Goal: Find specific fact: Find specific fact

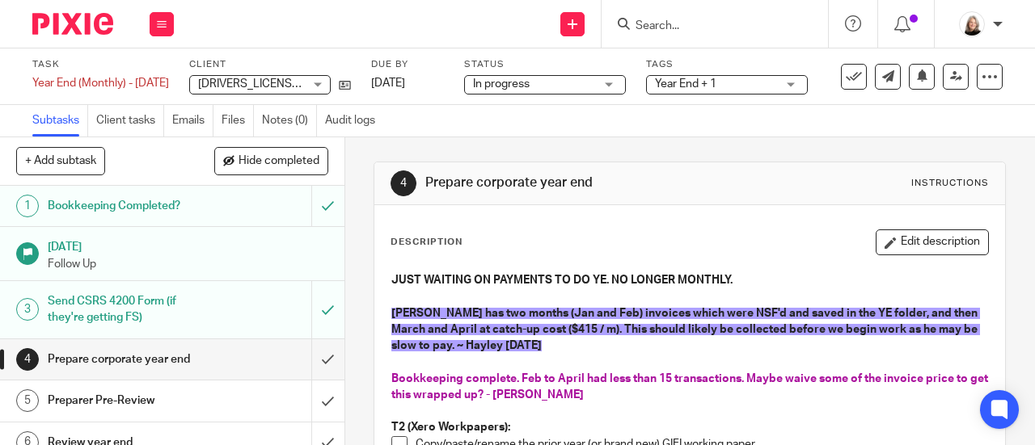
click at [675, 30] on input "Search" at bounding box center [707, 26] width 146 height 15
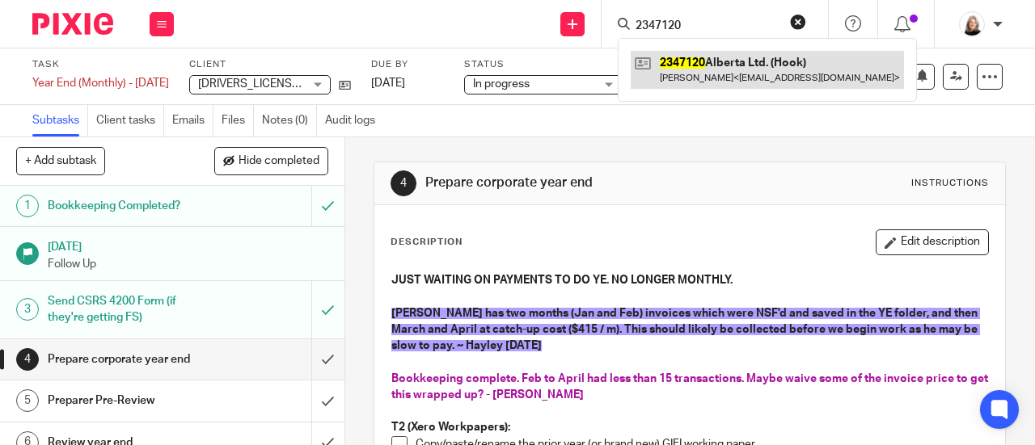
type input "2347120"
click at [754, 70] on link at bounding box center [767, 69] width 273 height 37
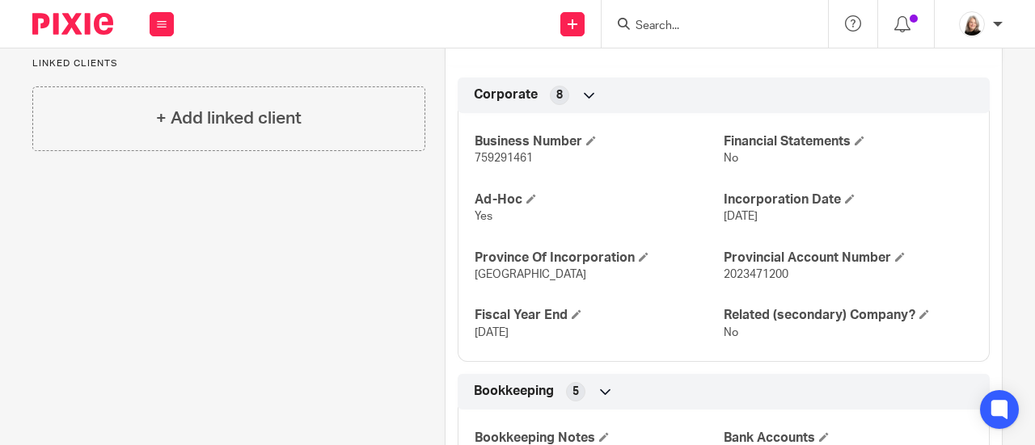
scroll to position [566, 0]
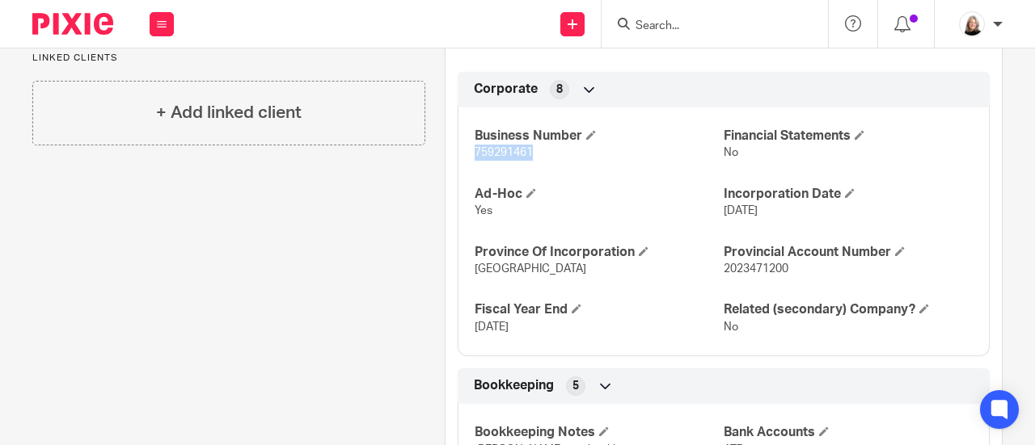
drag, startPoint x: 462, startPoint y: 136, endPoint x: 545, endPoint y: 132, distance: 82.6
click at [545, 132] on div "Business Number 759291461 Financial Statements No Ad-Hoc Yes Incorporation Date…" at bounding box center [724, 225] width 532 height 261
copy span "759291461"
